Goal: Book appointment/travel/reservation

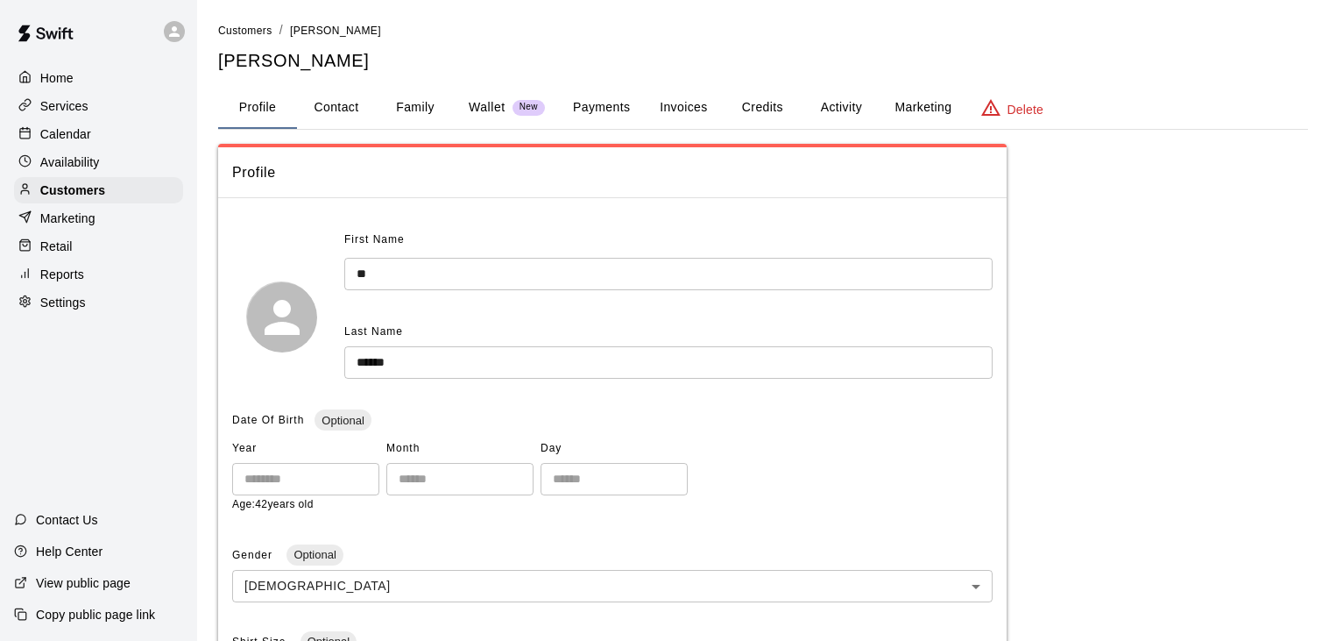
click at [72, 132] on p "Calendar" at bounding box center [65, 134] width 51 height 18
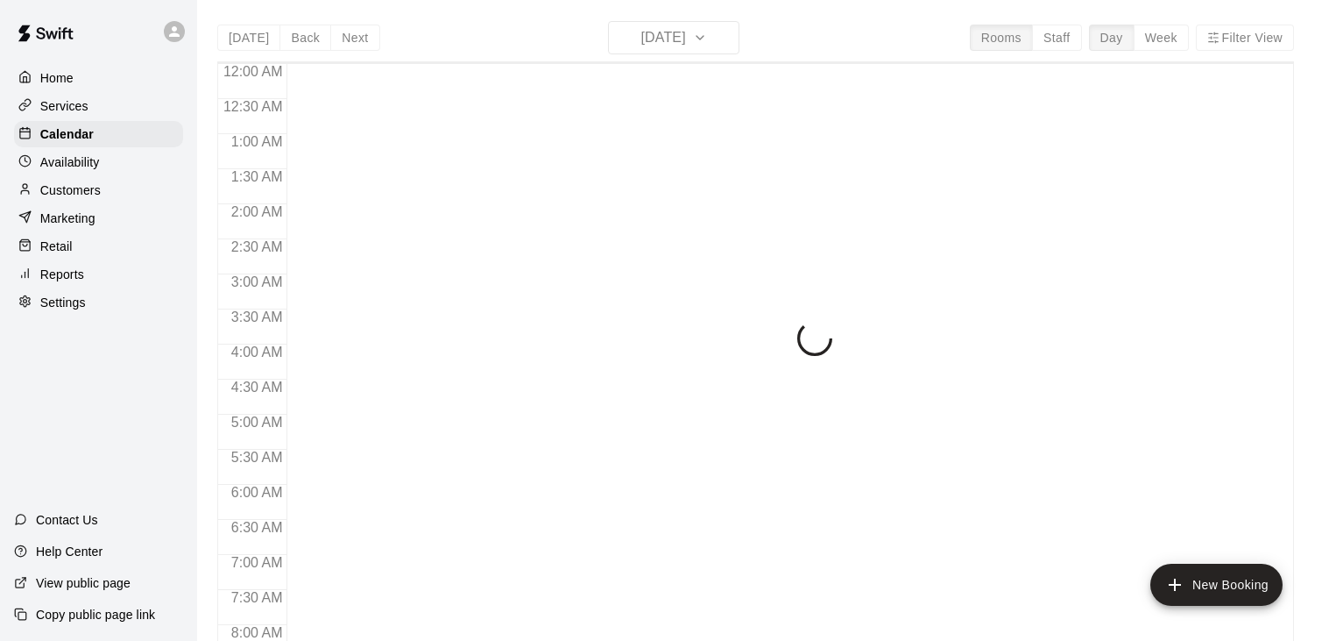
scroll to position [1085, 0]
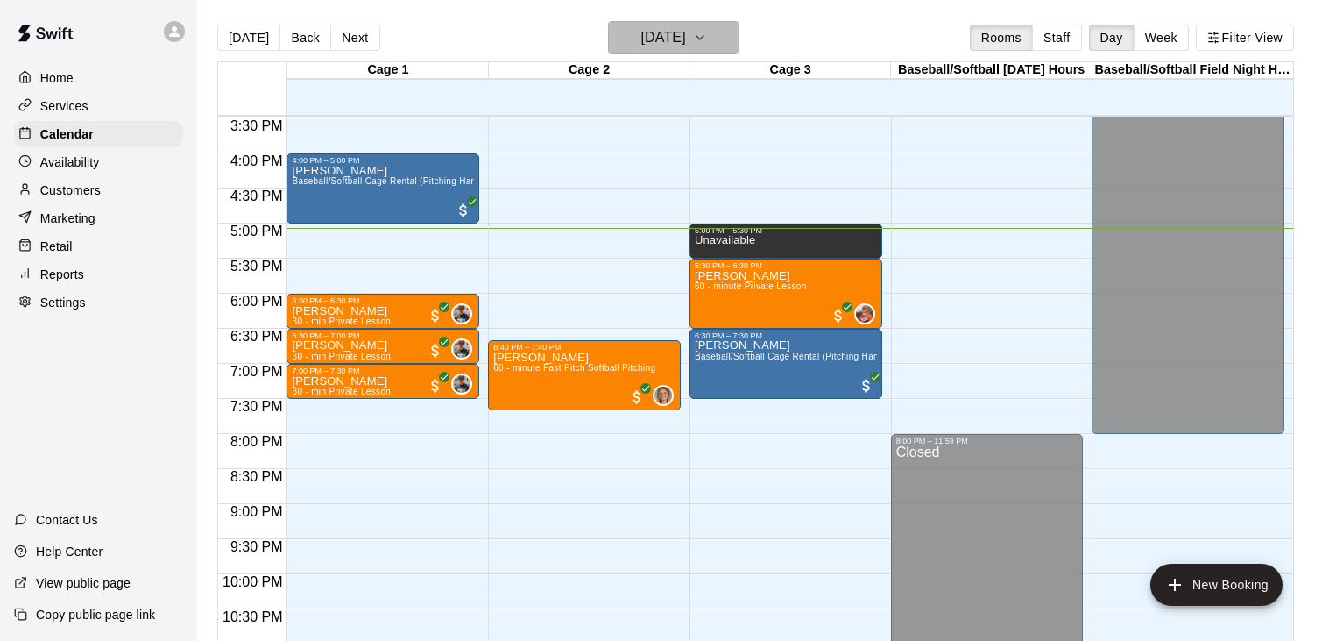
click at [707, 37] on icon "button" at bounding box center [700, 37] width 14 height 21
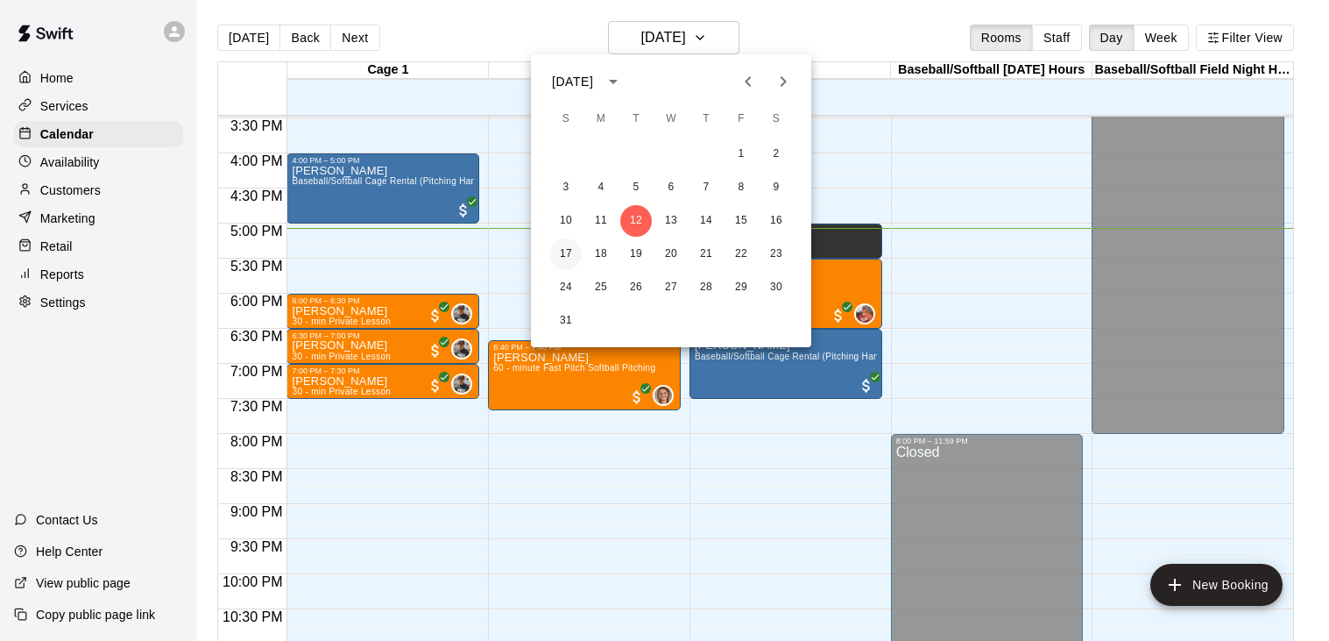
click at [564, 252] on button "17" at bounding box center [566, 254] width 32 height 32
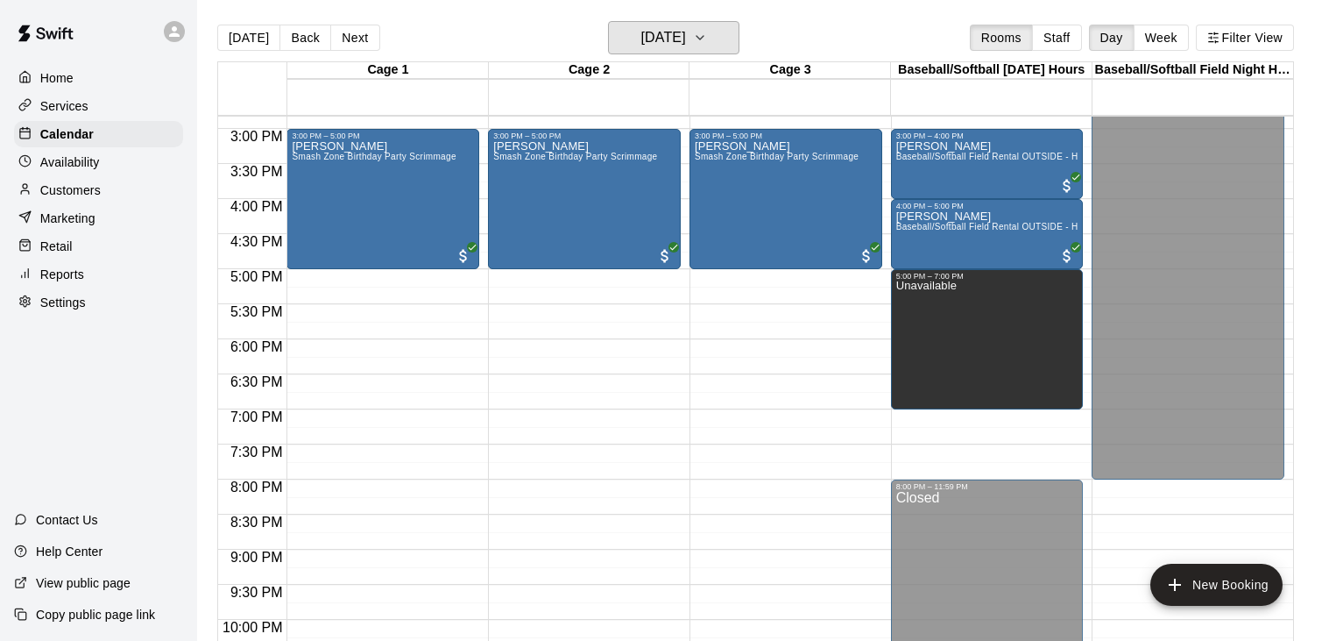
scroll to position [1041, 0]
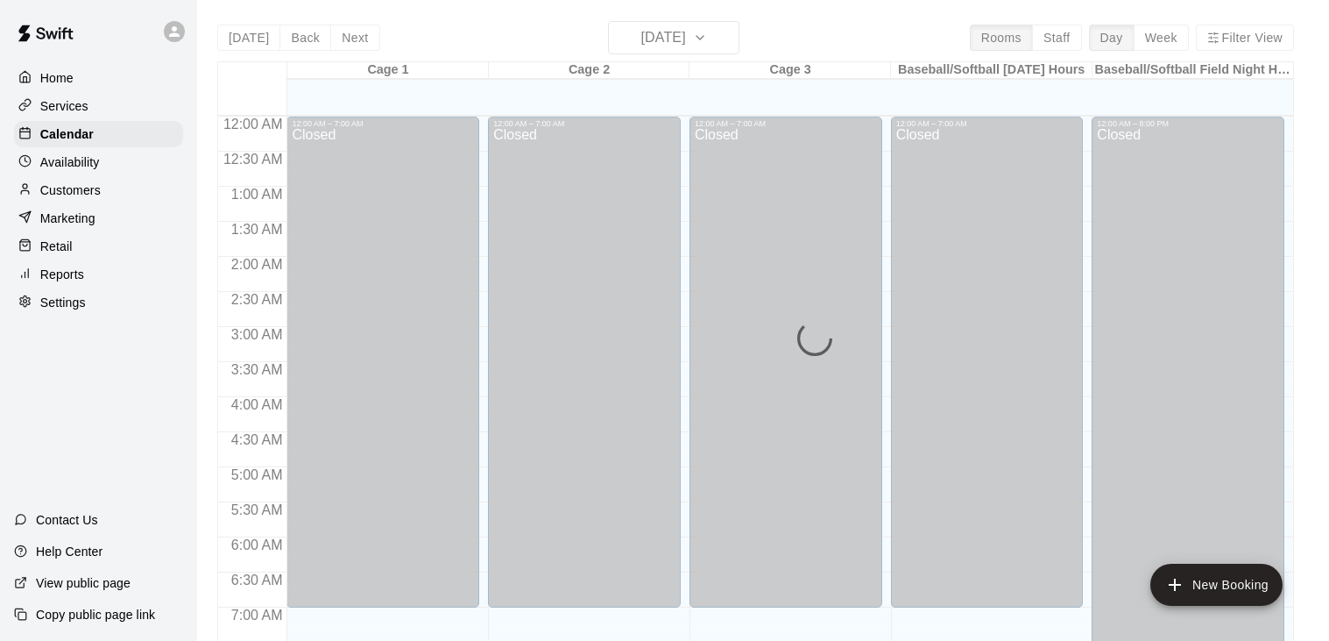
scroll to position [1085, 0]
